Goal: Task Accomplishment & Management: Manage account settings

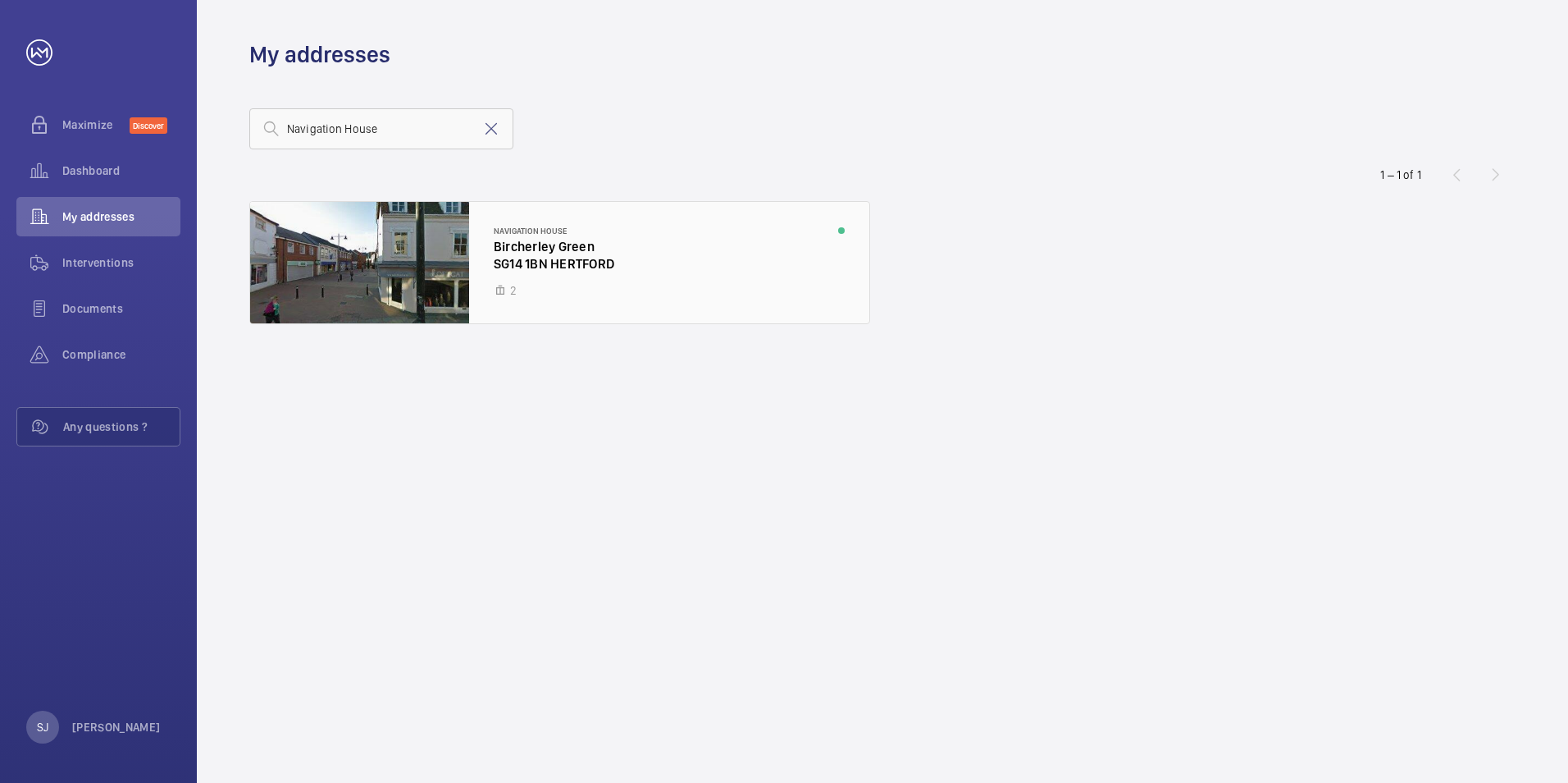
type input "Navigation House"
click at [597, 252] on div at bounding box center [560, 263] width 619 height 121
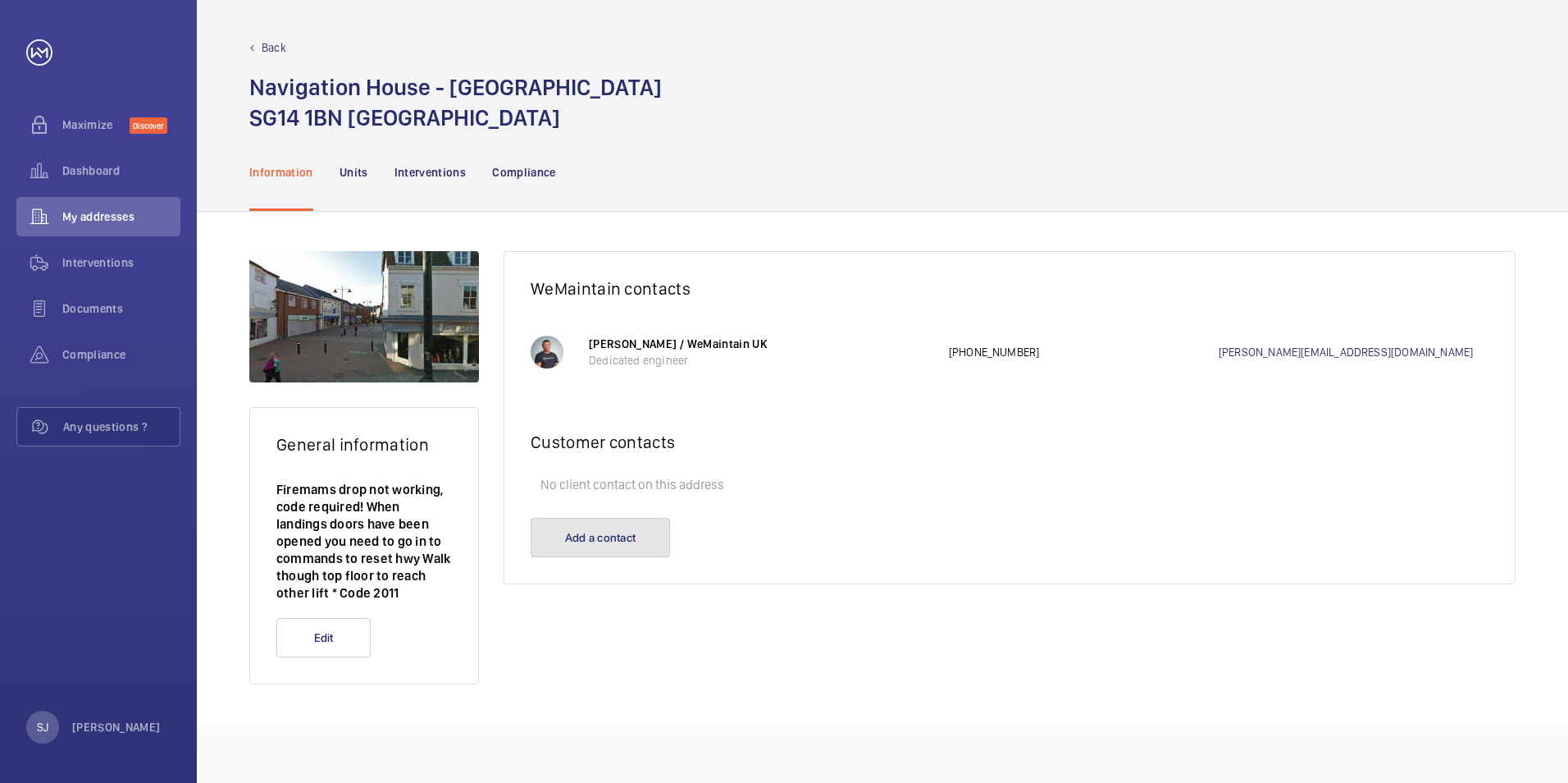
click at [647, 526] on button "Add a contact" at bounding box center [600, 537] width 140 height 40
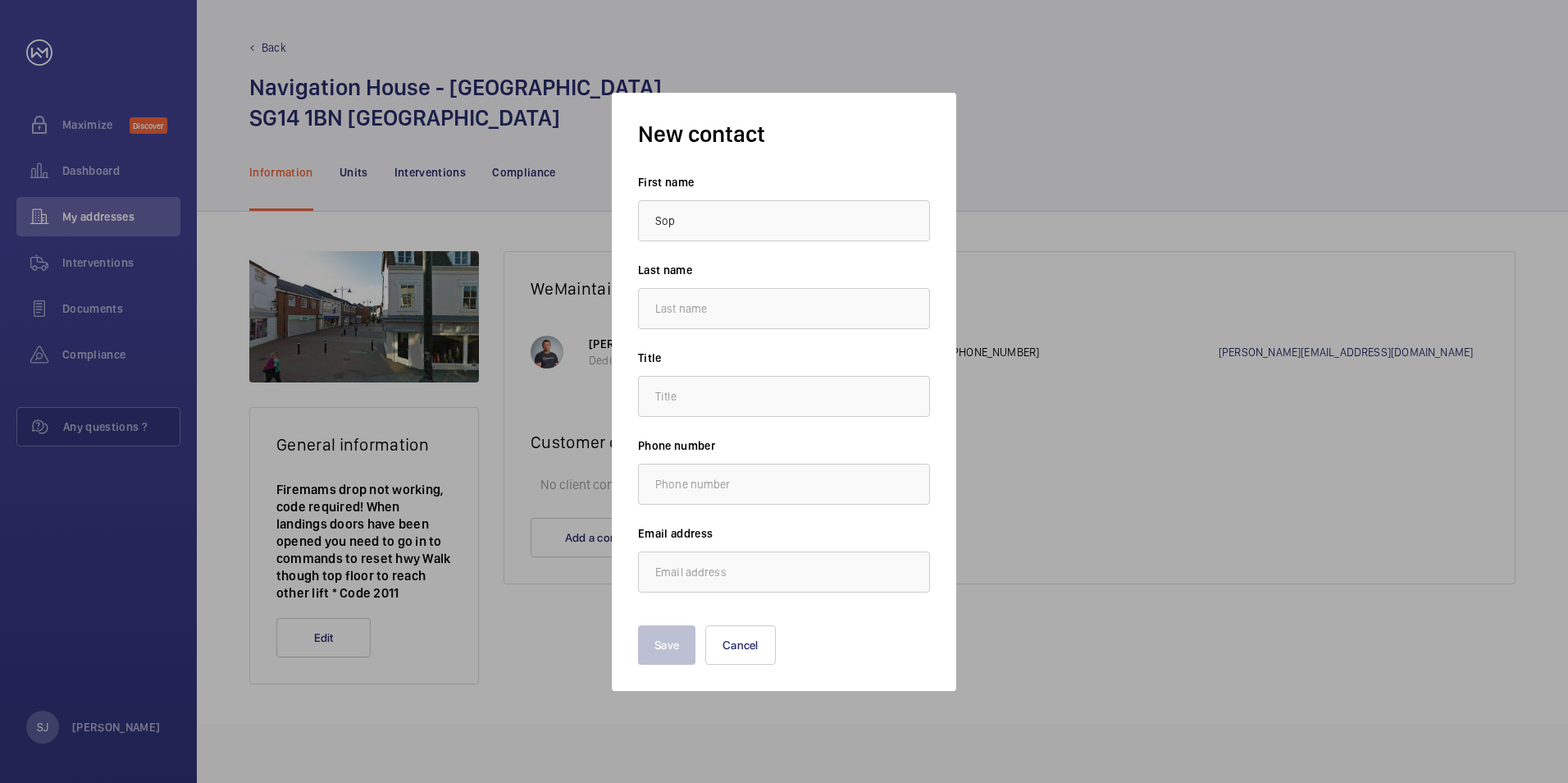
type input "Sophie"
type input "Jaques"
type input "s.jaques@hc-gb.com"
click at [733, 399] on input "text" at bounding box center [784, 396] width 292 height 41
type input "."
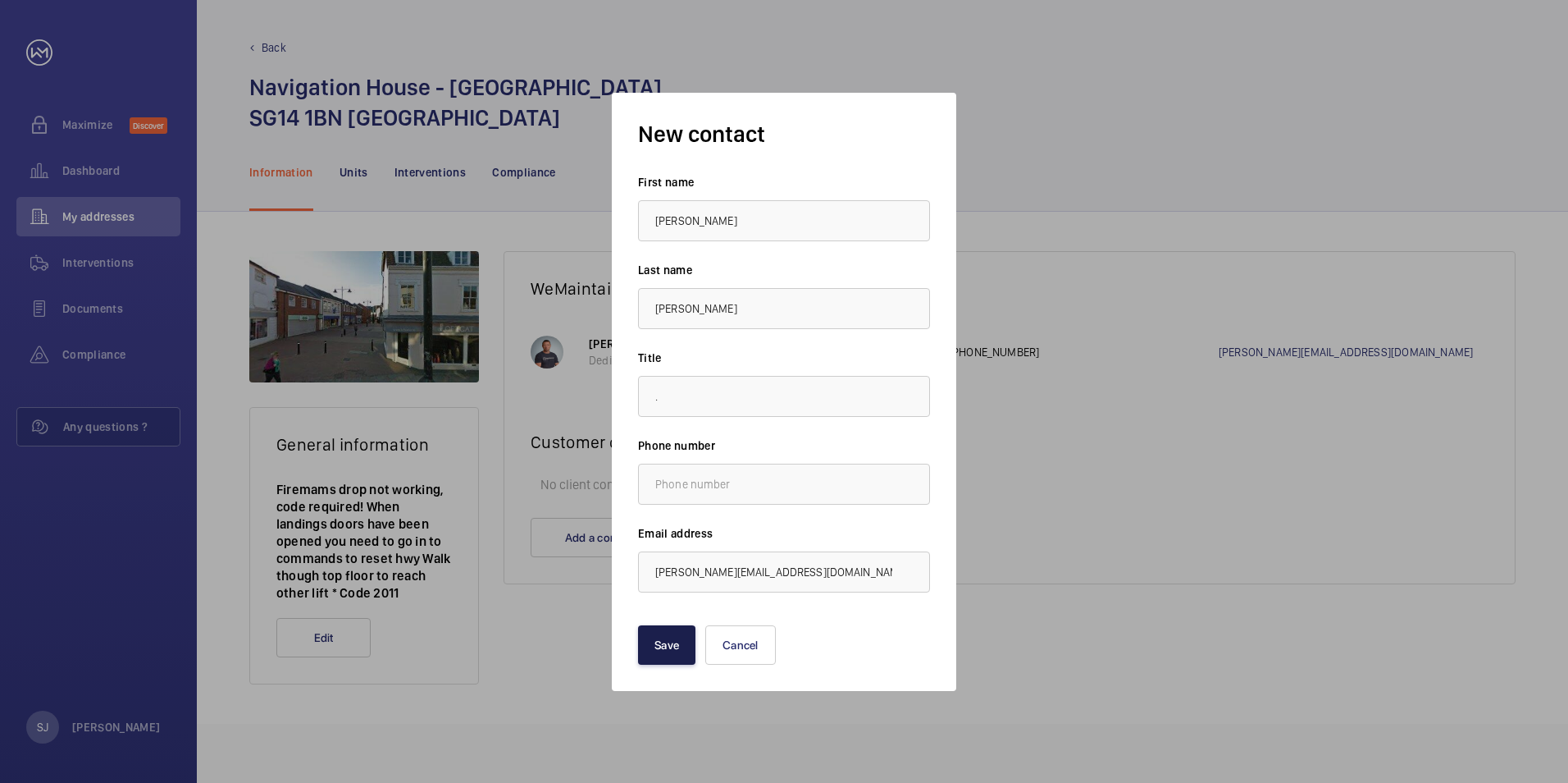
click at [643, 642] on button "Save" at bounding box center [666, 644] width 57 height 40
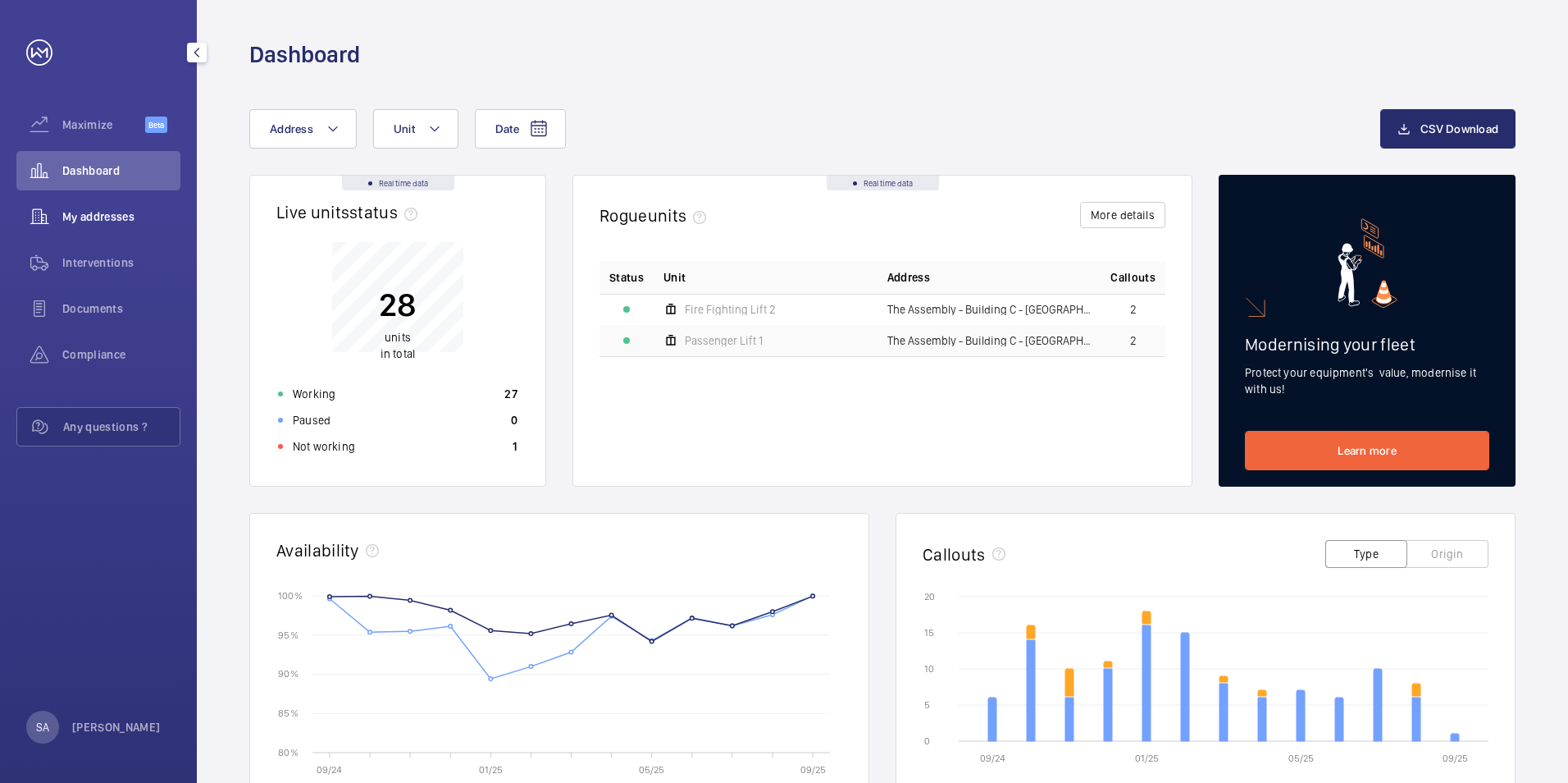
click at [143, 229] on div "My addresses" at bounding box center [98, 216] width 164 height 40
